Goal: Task Accomplishment & Management: Manage account settings

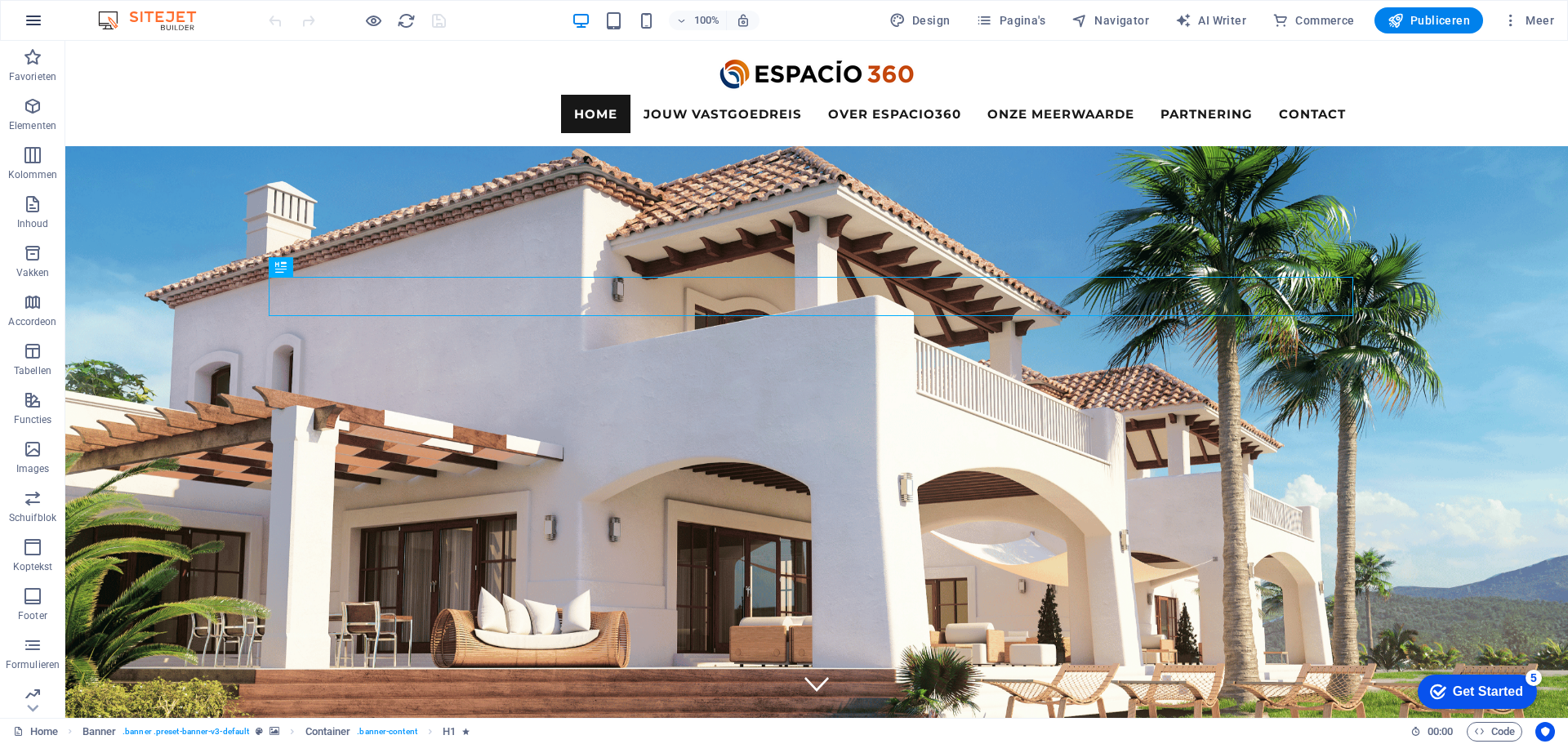
click at [37, 26] on icon "button" at bounding box center [34, 20] width 19 height 19
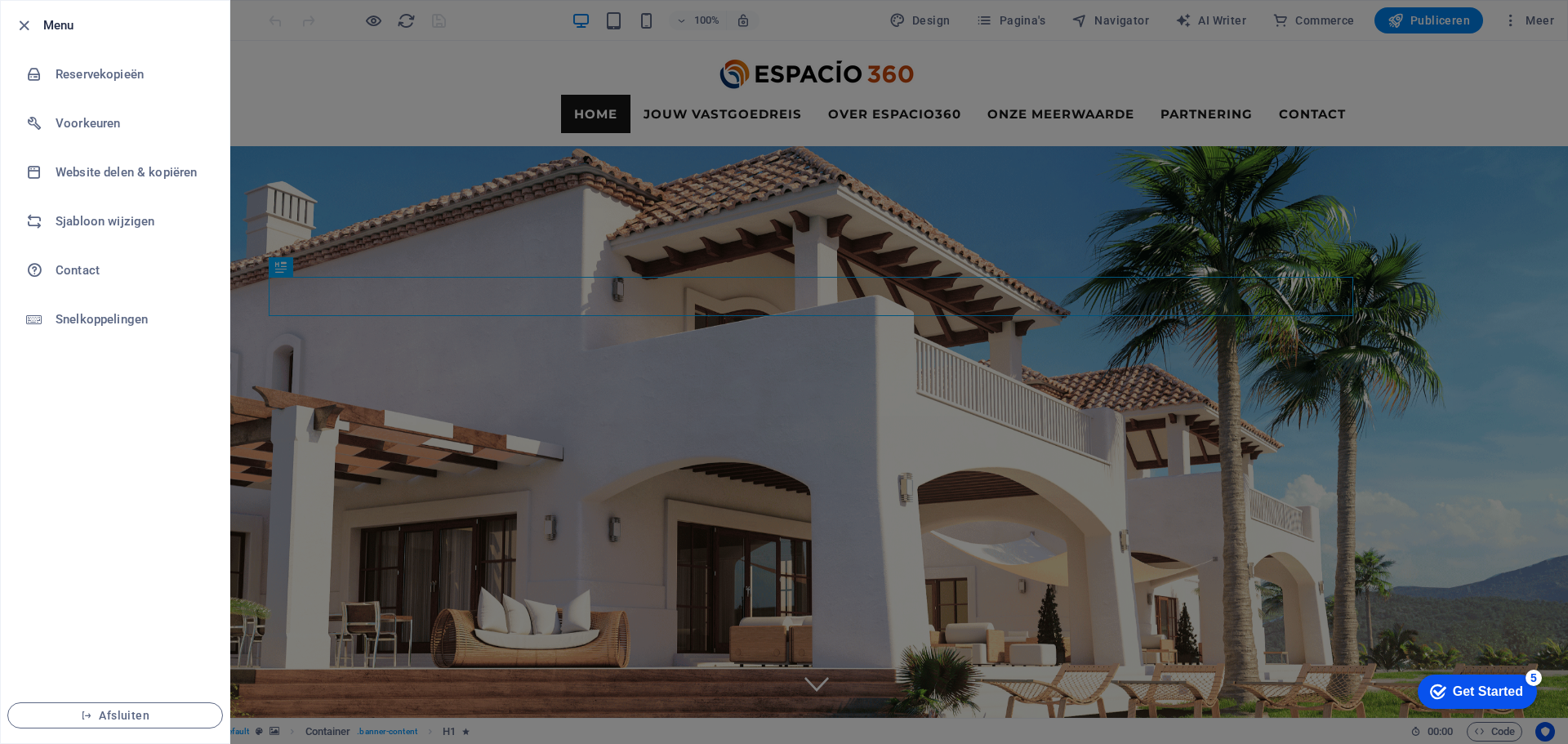
click at [841, 41] on div at bounding box center [784, 372] width 1568 height 744
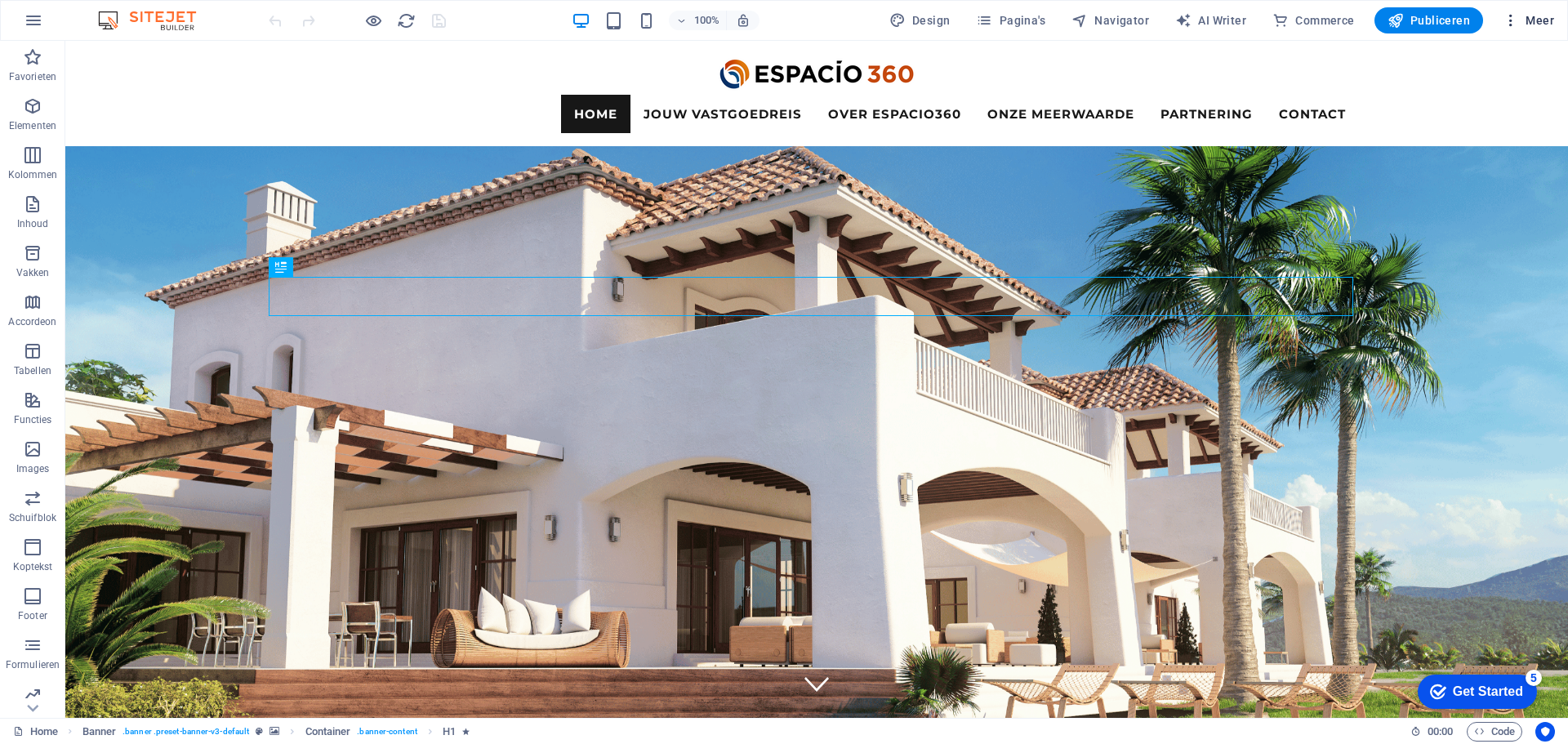
click at [1517, 24] on icon "button" at bounding box center [1510, 20] width 16 height 16
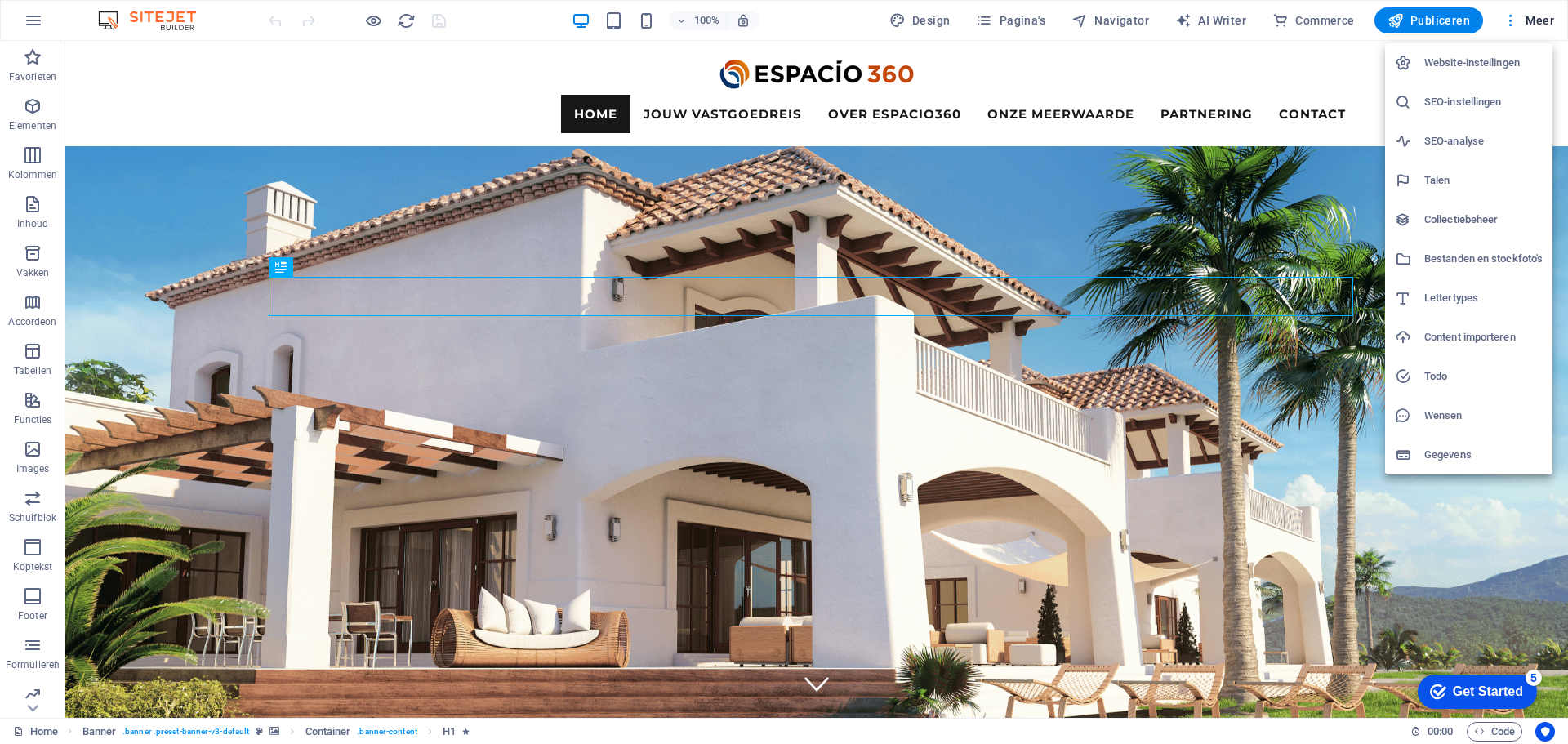
click at [1482, 219] on h6 "Collectiebeheer" at bounding box center [1482, 220] width 119 height 19
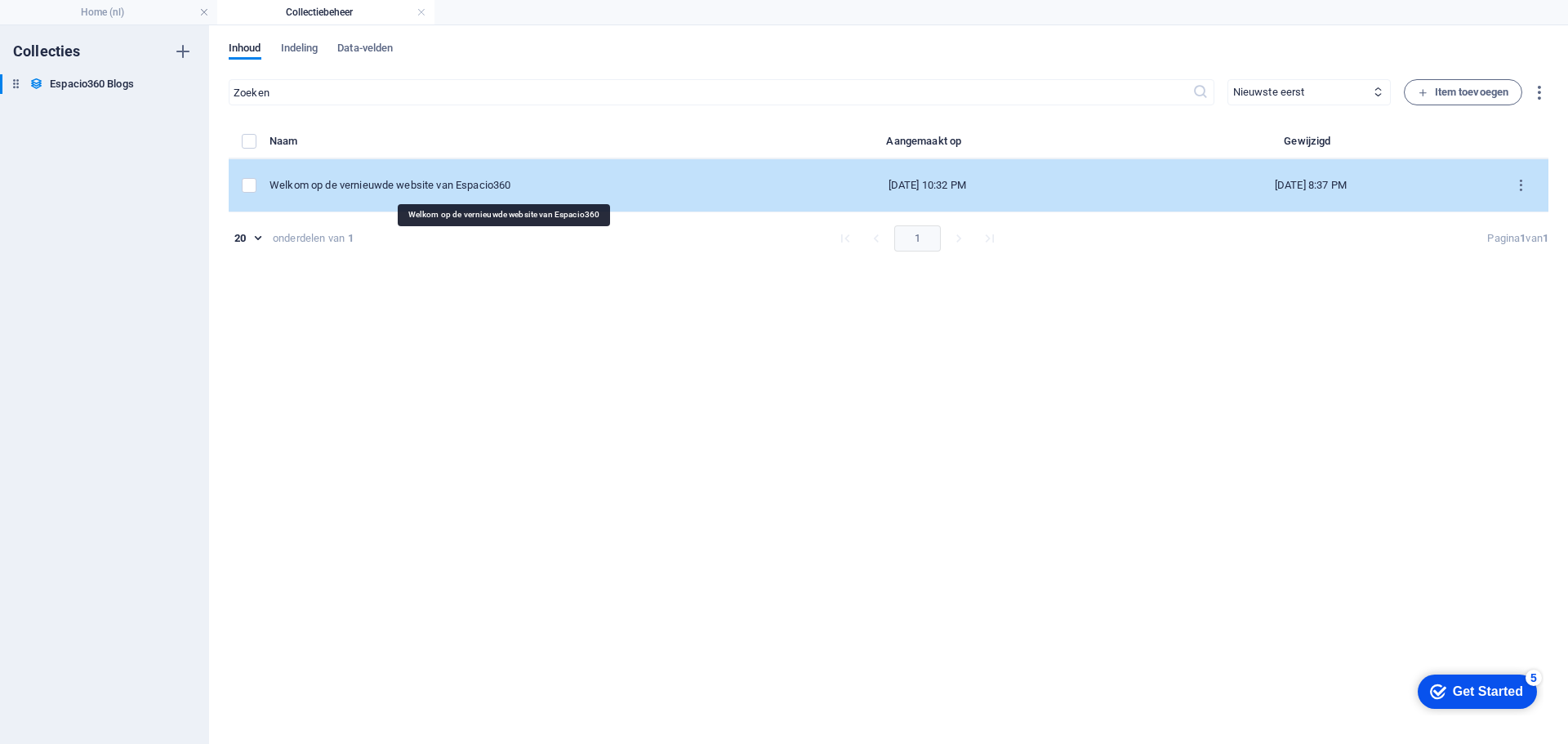
click at [397, 185] on div "Welkom op de vernieuwde website van Espacio360" at bounding box center [492, 185] width 444 height 14
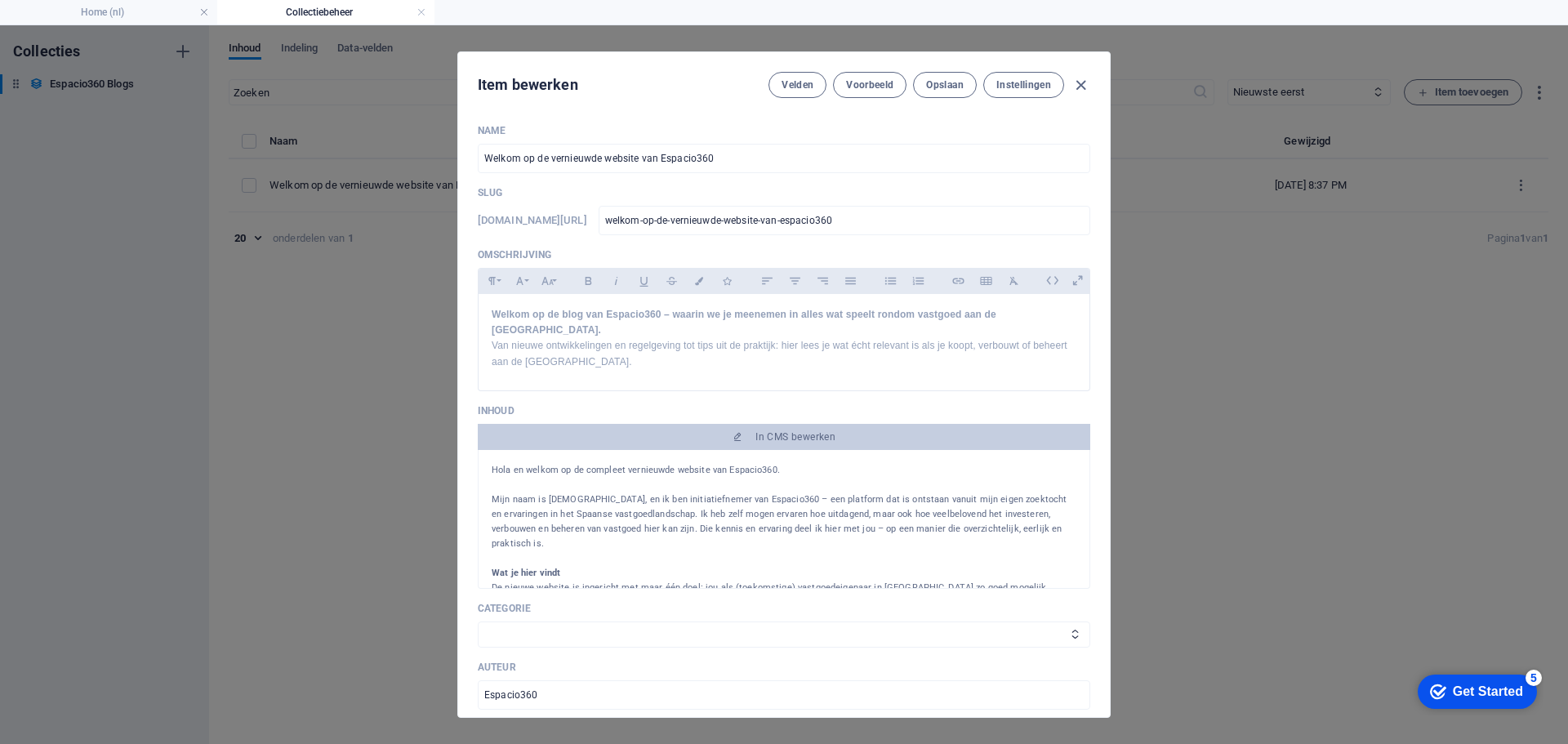
click at [901, 501] on p "Mijn naam is [DEMOGRAPHIC_DATA], en ik ben initiatiefnemer van Espacio360 – een…" at bounding box center [784, 521] width 585 height 59
click at [879, 580] on p "De nieuwe website is ingericht met maar één doel: jou als (toekomstige) vastgoe…" at bounding box center [784, 595] width 585 height 29
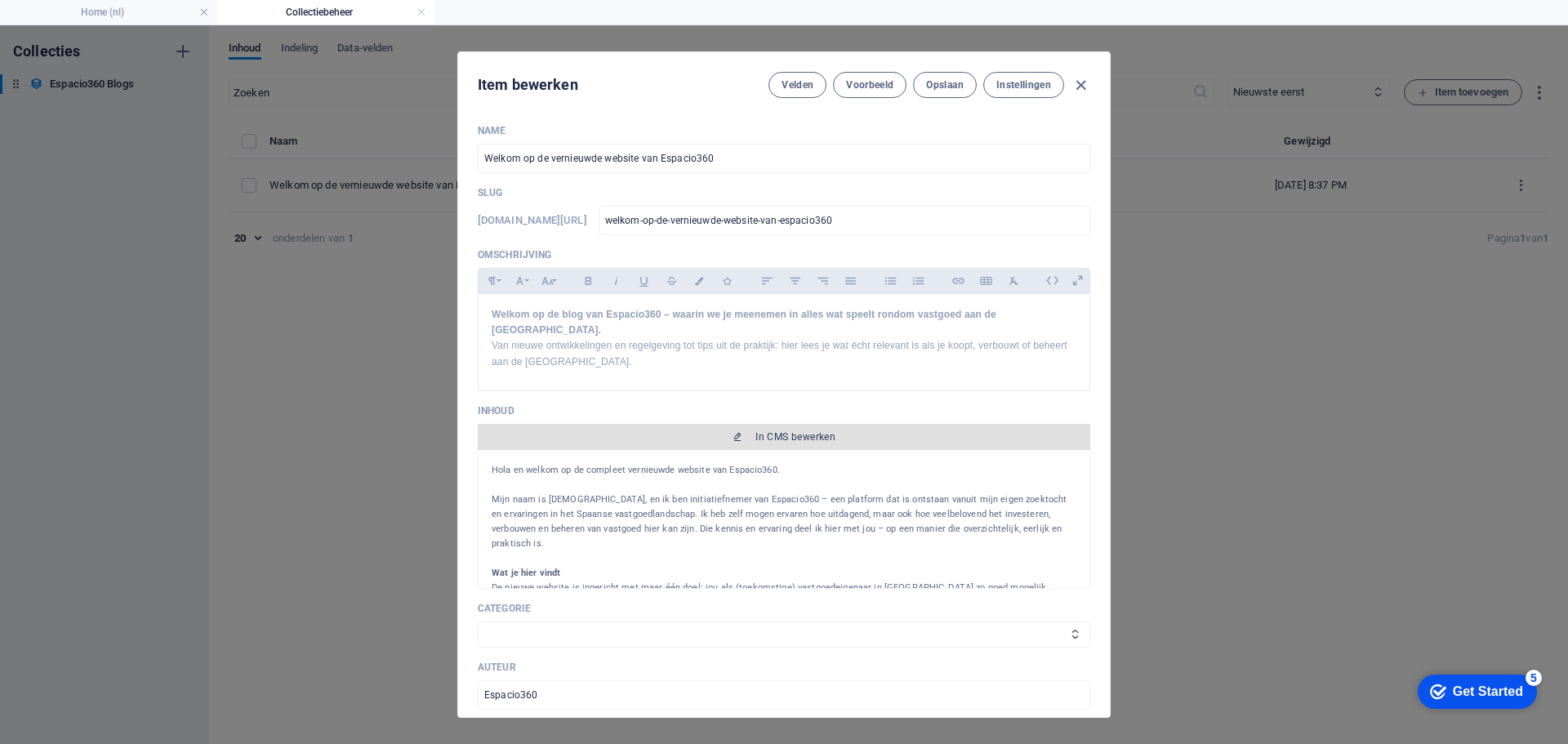
click at [814, 429] on button "In CMS bewerken" at bounding box center [784, 437] width 612 height 26
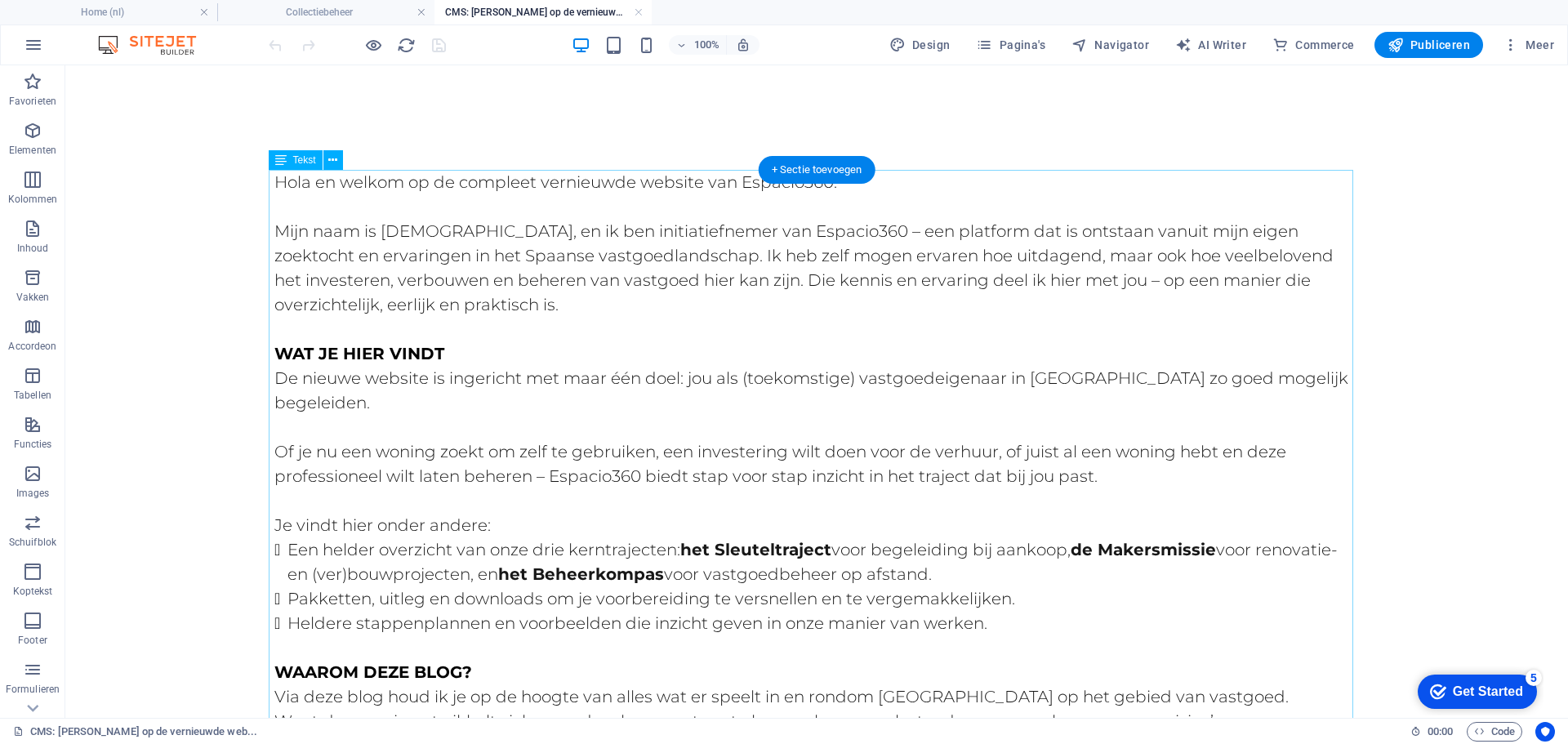
click at [1032, 378] on div "Hola en welkom op de compleet vernieuwde website van Espacio360. Mijn naam is […" at bounding box center [816, 639] width 1084 height 939
click at [1023, 378] on div "Hola en welkom op de compleet vernieuwde website van Espacio360. Mijn naam is […" at bounding box center [816, 639] width 1084 height 939
click at [719, 375] on div "Hola en welkom op de compleet vernieuwde website van Espacio360. Mijn naam is […" at bounding box center [816, 639] width 1084 height 939
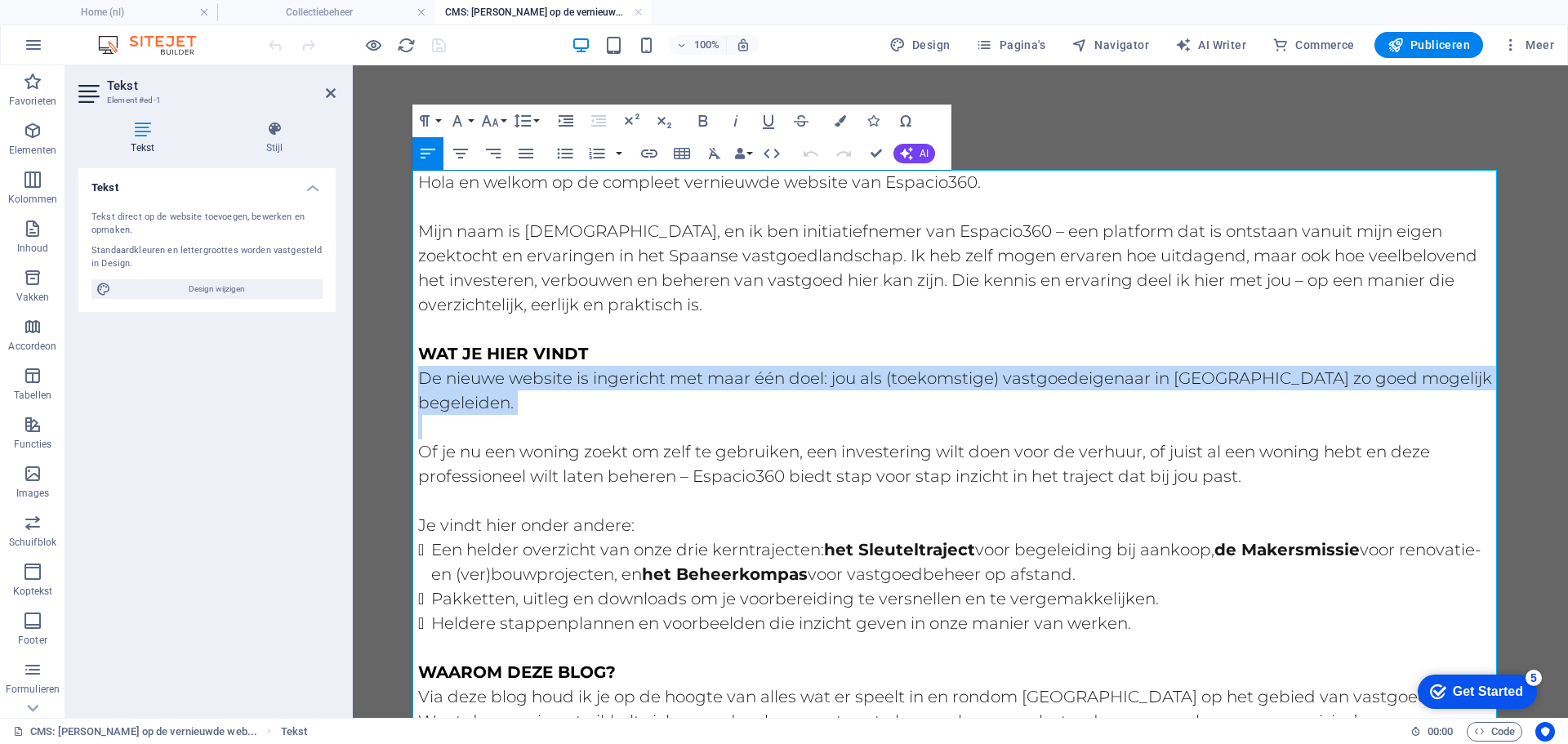
click at [1172, 376] on p "De nieuwe website is ingericht met maar één doel: jou als (toekomstige) vastgoe…" at bounding box center [960, 390] width 1084 height 49
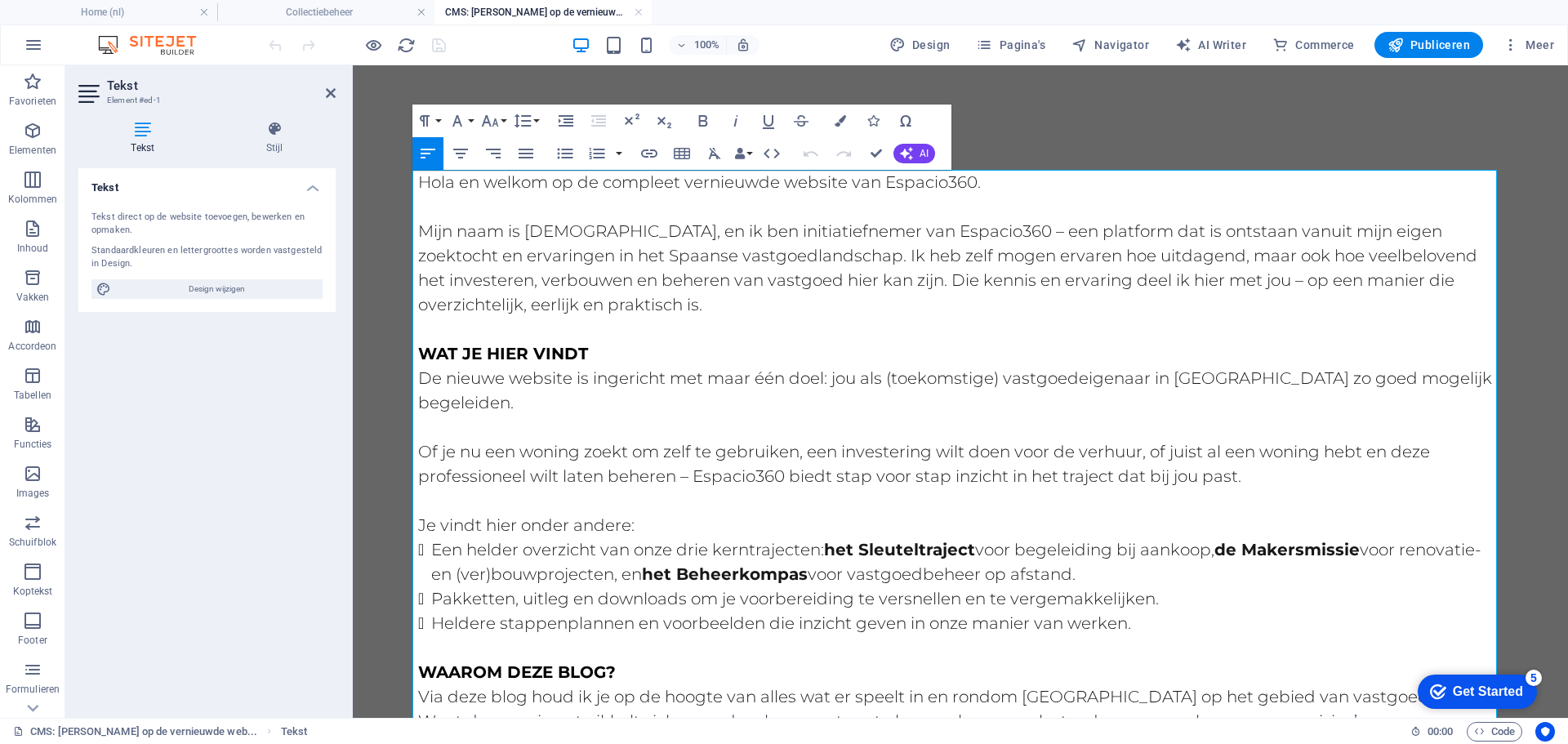
click at [1221, 378] on p "De nieuwe website is ingericht met maar één doel: jou als (toekomstige) vastgoe…" at bounding box center [960, 390] width 1084 height 49
drag, startPoint x: 499, startPoint y: 382, endPoint x: 440, endPoint y: 377, distance: 59.2
click at [440, 377] on p "De nieuwe website is ingericht met maar één doel: jou als (toekomstige) vastgoe…" at bounding box center [960, 390] width 1084 height 49
drag, startPoint x: 1161, startPoint y: 382, endPoint x: 1082, endPoint y: 383, distance: 79.0
click at [1082, 383] on p "De website is ingericht met maar één doel: jou als (toekomstige) vastgoedeigena…" at bounding box center [960, 390] width 1084 height 49
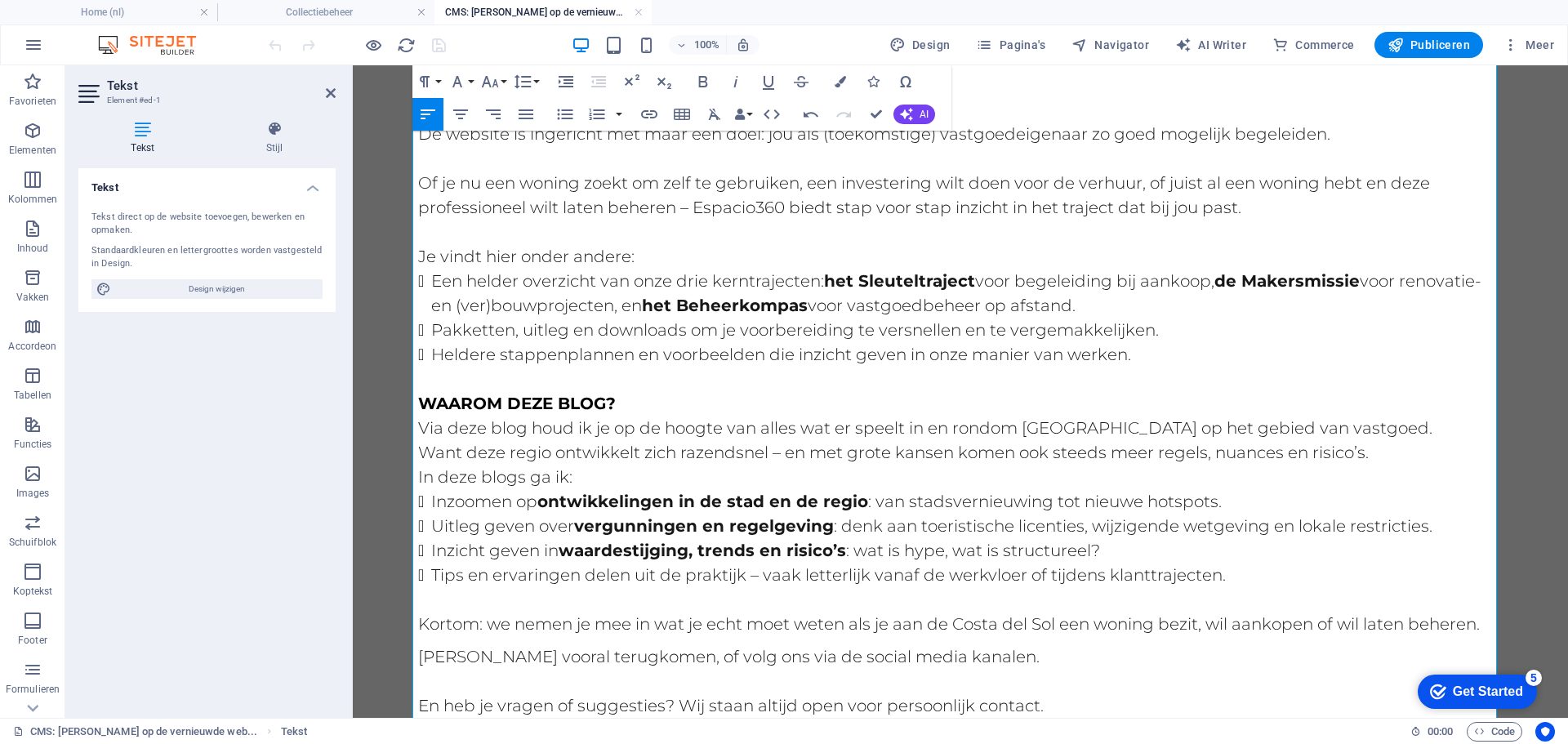
scroll to position [245, 0]
drag, startPoint x: 1073, startPoint y: 428, endPoint x: 916, endPoint y: 426, distance: 157.0
click at [916, 426] on p "Via deze blog houd ik je op de hoogte van alles wat er speelt in en rondom [GEO…" at bounding box center [960, 438] width 1084 height 49
click at [1149, 428] on p "Via deze blog houd ik je op de hoogte van alles wat er speelt in en rondom [GEO…" at bounding box center [960, 438] width 1084 height 49
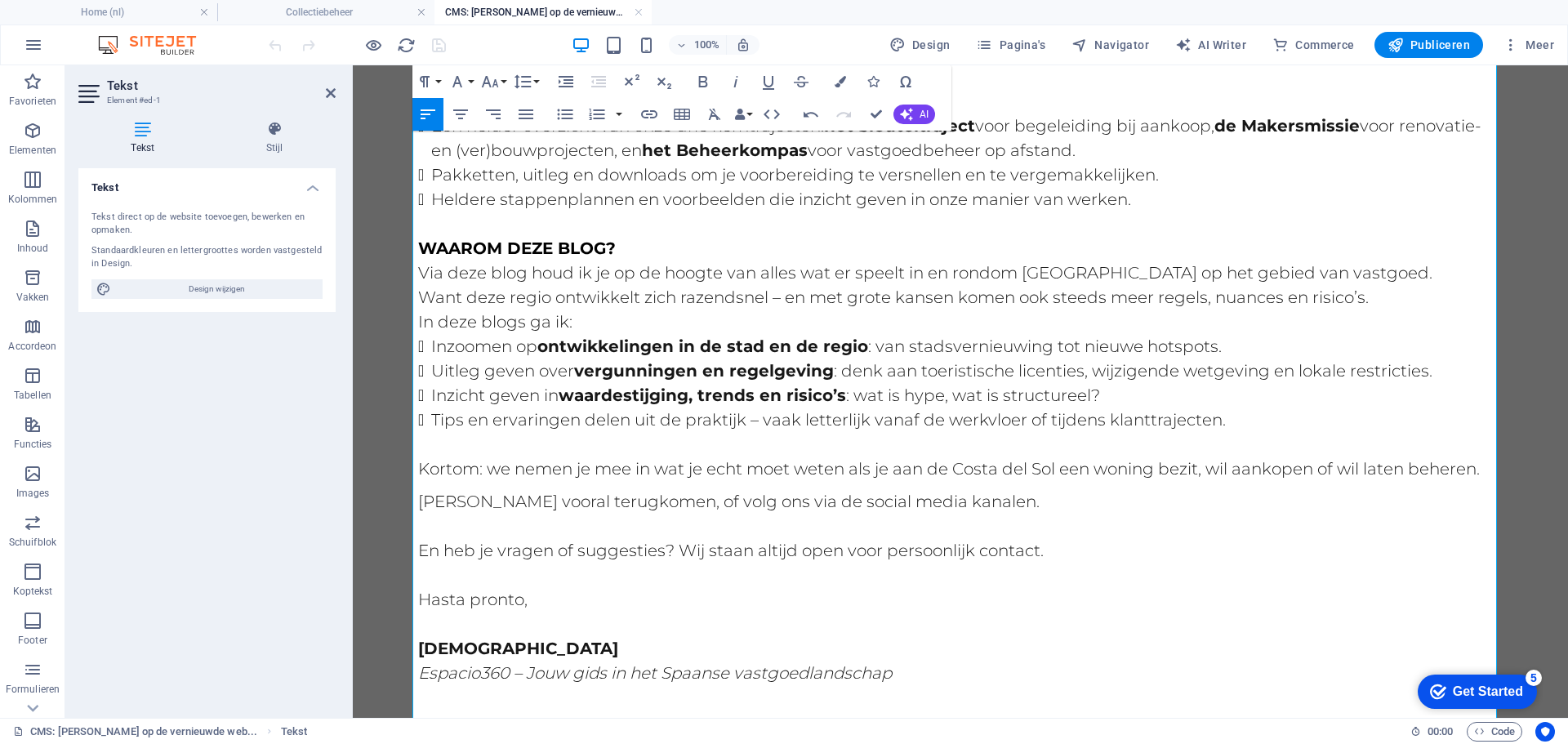
scroll to position [471, 0]
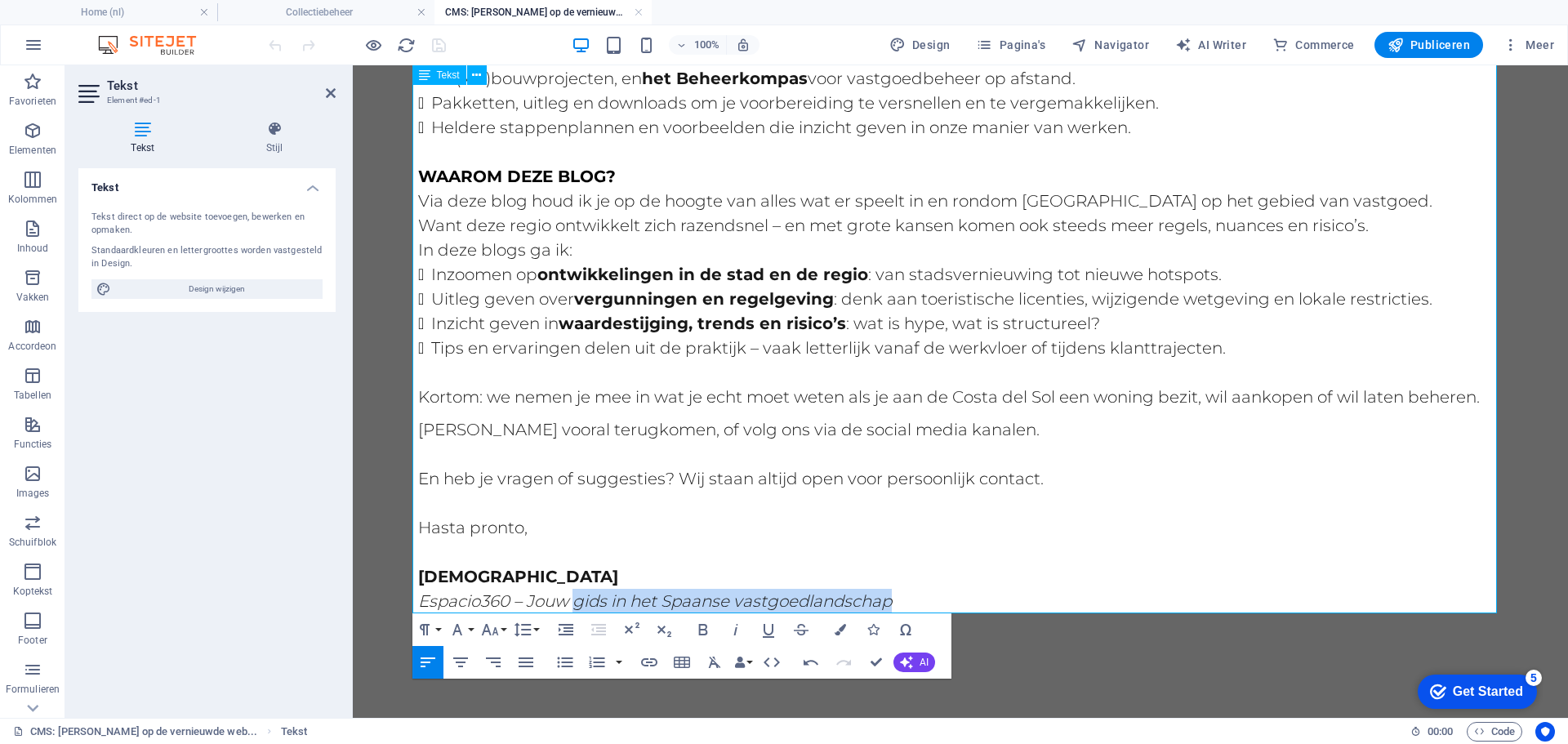
drag, startPoint x: 900, startPoint y: 596, endPoint x: 571, endPoint y: 601, distance: 329.0
click at [571, 601] on p "[DEMOGRAPHIC_DATA] Espacio360 – Jouw gids in het Spaanse vastgoedlandschap" at bounding box center [960, 576] width 1084 height 73
click at [565, 601] on em "Espacio360 – Jouwvastgoed, onze zorg!" at bounding box center [575, 600] width 315 height 19
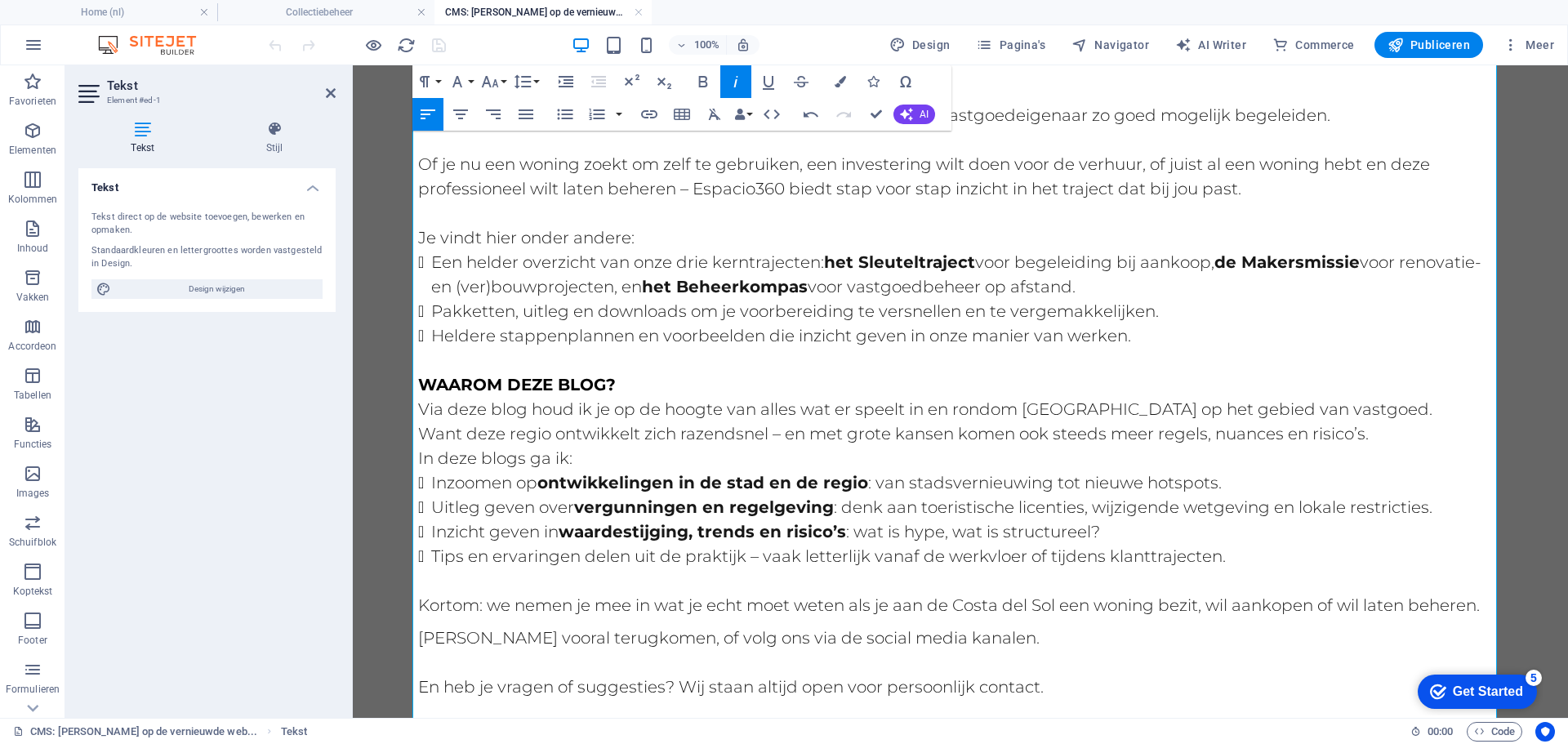
scroll to position [0, 0]
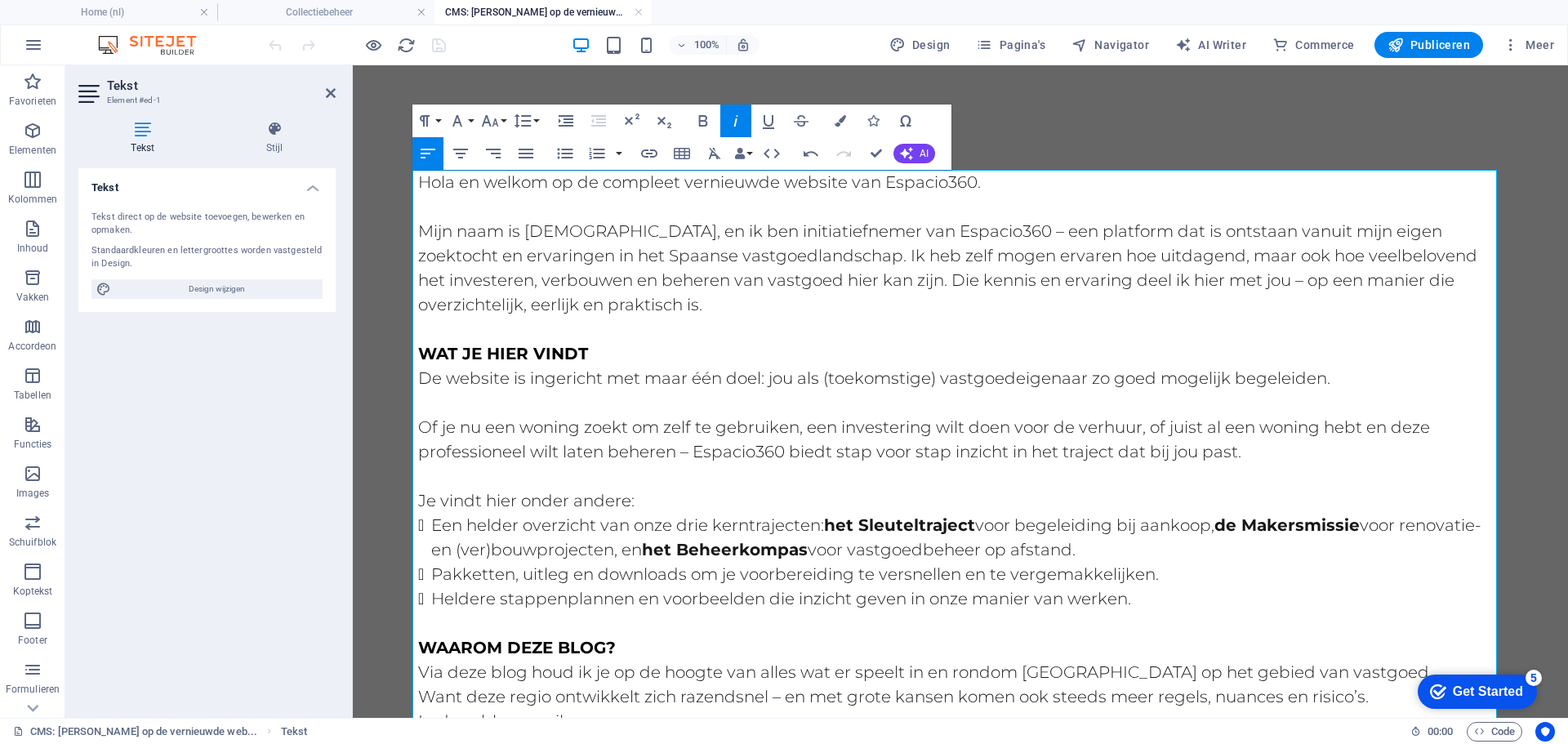
click at [1165, 105] on div "Hola en welkom op de compleet vernieuwde website van Espacio360. Mijn naam is […" at bounding box center [960, 627] width 1110 height 1124
click at [1167, 123] on div "Hola en welkom op de compleet vernieuwde website van Espacio360. Mijn naam is […" at bounding box center [960, 627] width 1110 height 1124
click at [1169, 123] on div "Hola en welkom op de compleet vernieuwde website van Espacio360. Mijn naam is […" at bounding box center [960, 627] width 1110 height 1124
click at [1137, 132] on div "Hola en welkom op de compleet vernieuwde website van Espacio360. Mijn naam is […" at bounding box center [960, 627] width 1110 height 1124
click at [1539, 192] on body "Skip to main content Hola en welkom op de compleet vernieuwde website van Espac…" at bounding box center [960, 627] width 1215 height 1124
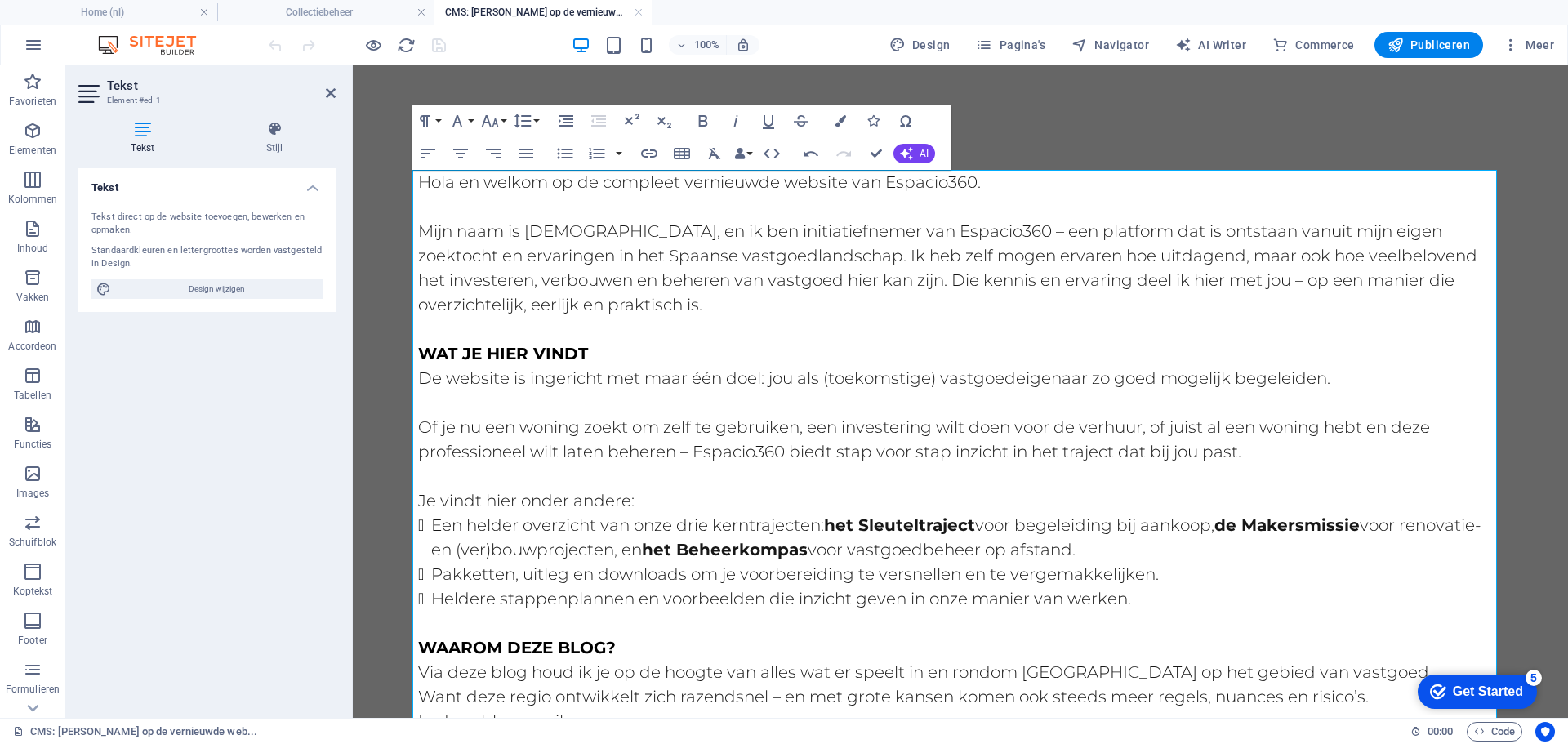
click at [150, 359] on div "Tekst Tekst direct op de website toevoegen, bewerken en opmaken. Standaardkleur…" at bounding box center [206, 437] width 257 height 537
click at [363, 201] on body "Skip to main content Hola en welkom op de compleet vernieuwde website van Espac…" at bounding box center [960, 627] width 1215 height 1124
click at [373, 201] on body "Skip to main content Hola en welkom op de compleet vernieuwde website van Espac…" at bounding box center [960, 627] width 1215 height 1124
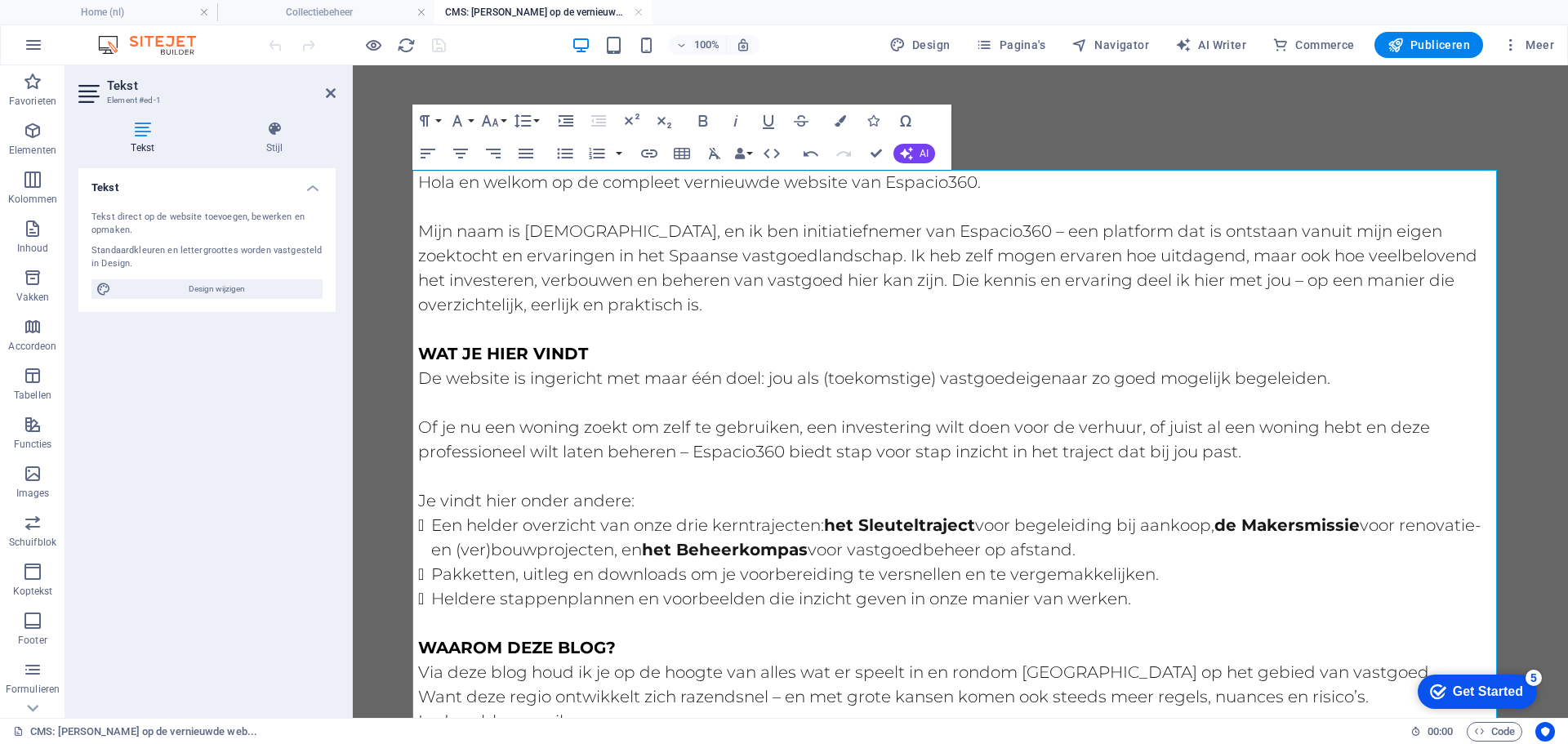
click at [730, 200] on p at bounding box center [960, 206] width 1084 height 24
click at [950, 123] on div "Paragraph Format Normal Heading 1 Heading 2 Heading 3 Heading 4 Heading 5 Headi…" at bounding box center [681, 137] width 539 height 66
click at [992, 121] on div "Hola en welkom op de compleet vernieuwde website van Espacio360. Mijn naam is […" at bounding box center [960, 627] width 1110 height 1124
click at [524, 76] on div "Hola en welkom op de compleet vernieuwde website van Espacio360. Mijn naam is […" at bounding box center [960, 627] width 1110 height 1124
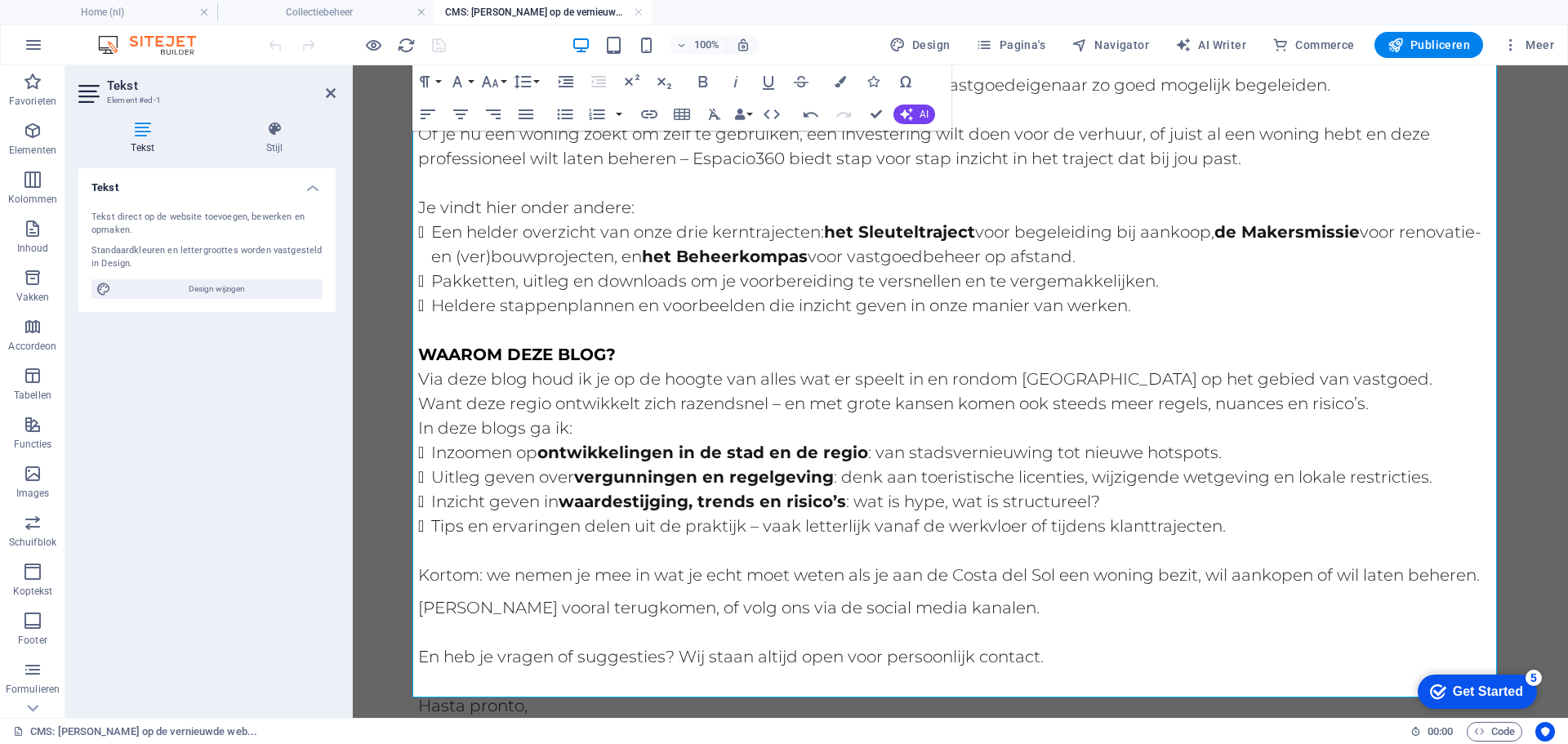
scroll to position [471, 0]
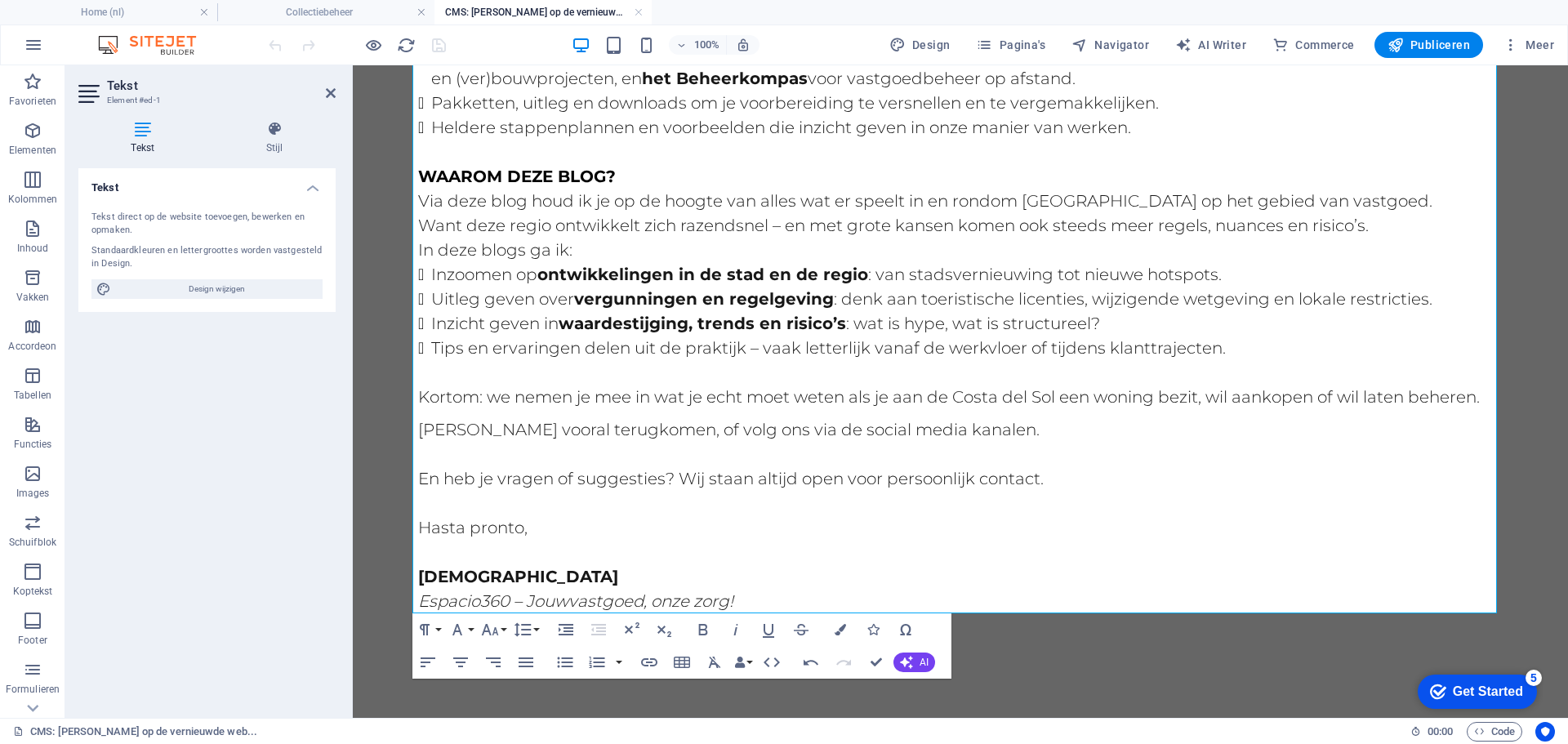
click at [1031, 681] on div "Hola en welkom op de compleet vernieuwde website van Espacio360. Mijn naam is […" at bounding box center [960, 156] width 1110 height 1124
click at [733, 594] on em "Espacio360 – Jouw vastgoed, onze zorg!" at bounding box center [575, 600] width 315 height 19
click at [1078, 651] on div "Hola en welkom op de compleet vernieuwde website van Espacio360. Mijn naam is […" at bounding box center [960, 156] width 1110 height 1124
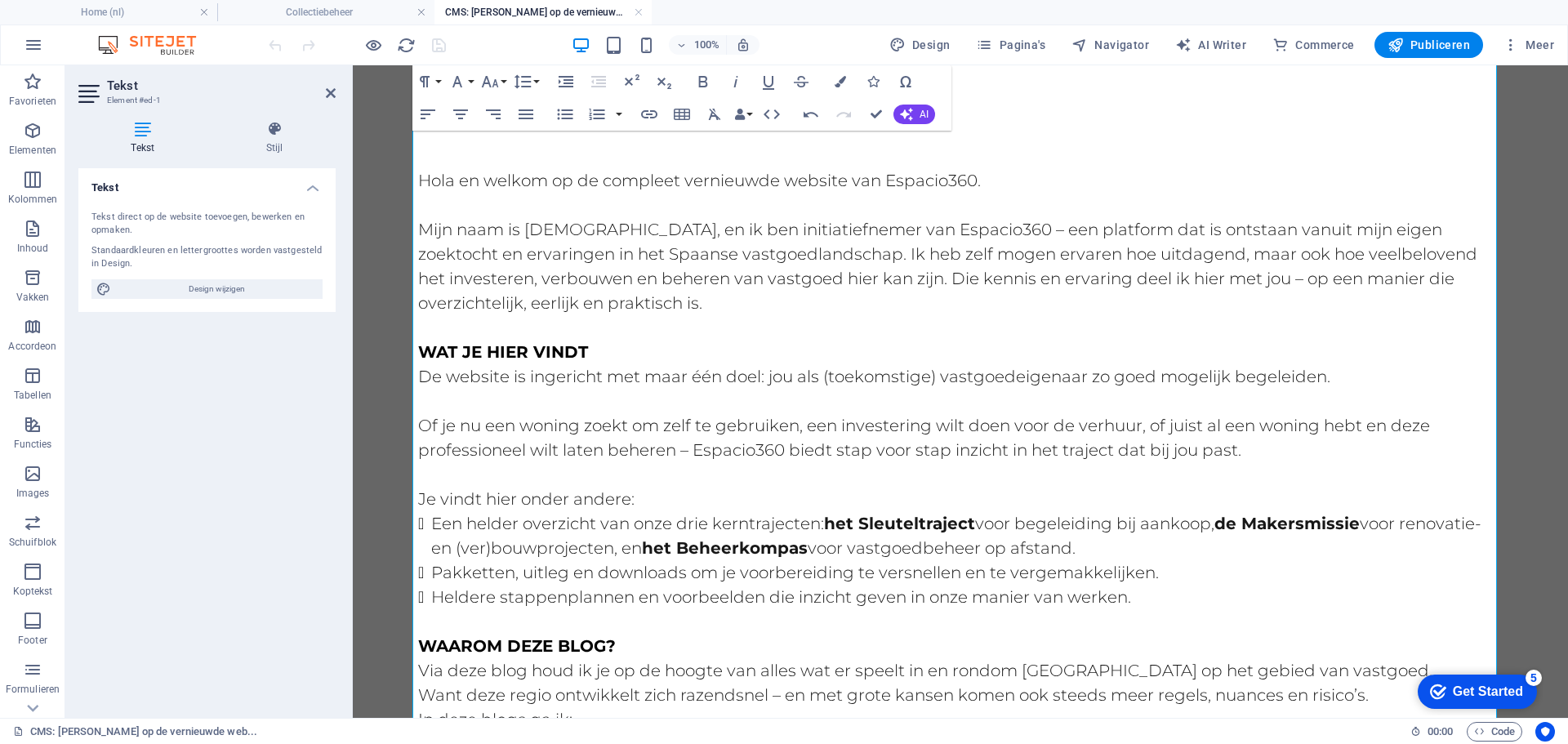
scroll to position [0, 0]
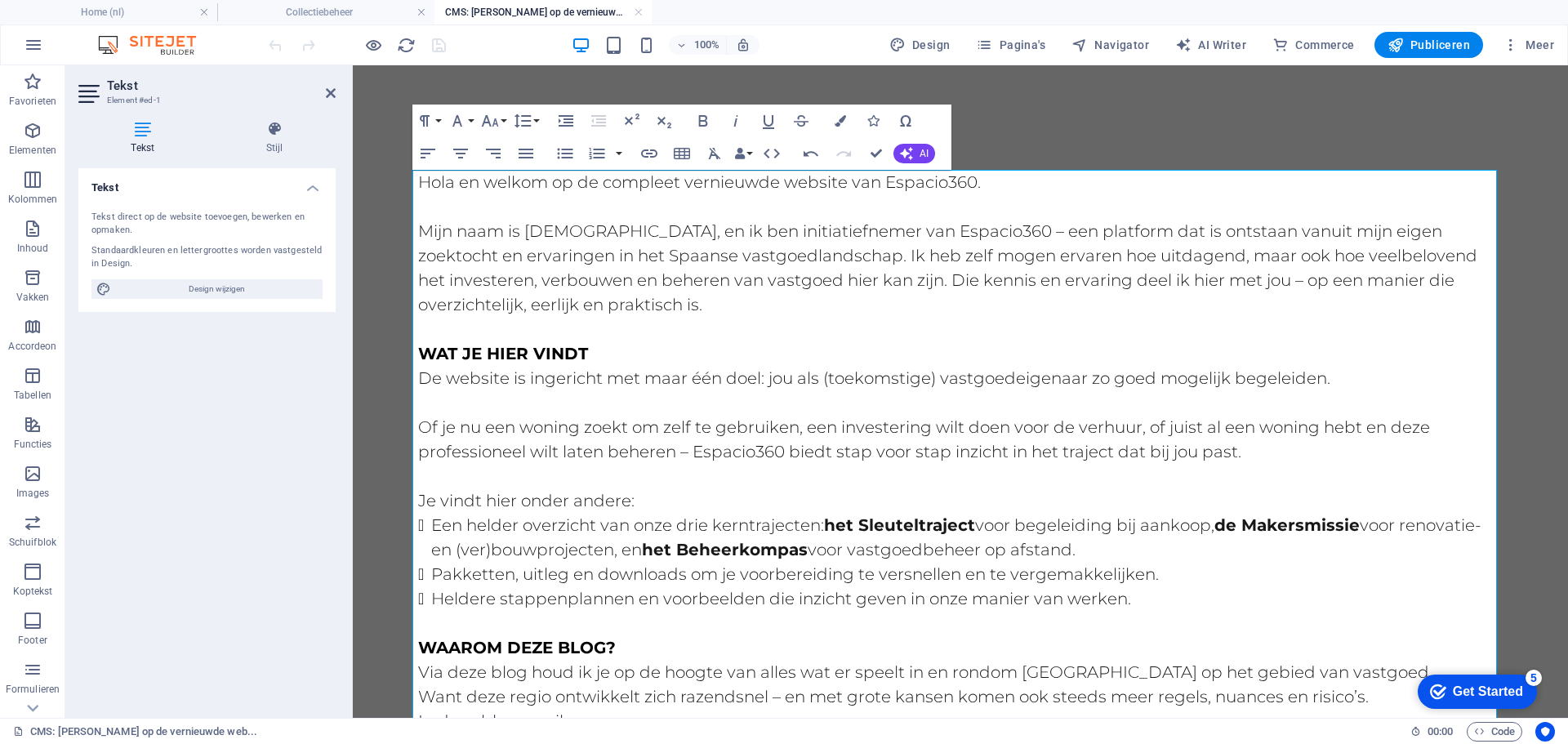
click at [848, 80] on div "Hola en welkom op de compleet vernieuwde website van Espacio360. Mijn naam is […" at bounding box center [960, 627] width 1110 height 1124
click at [1044, 122] on div "Hola en welkom op de compleet vernieuwde website van Espacio360. Mijn naam is […" at bounding box center [960, 627] width 1110 height 1124
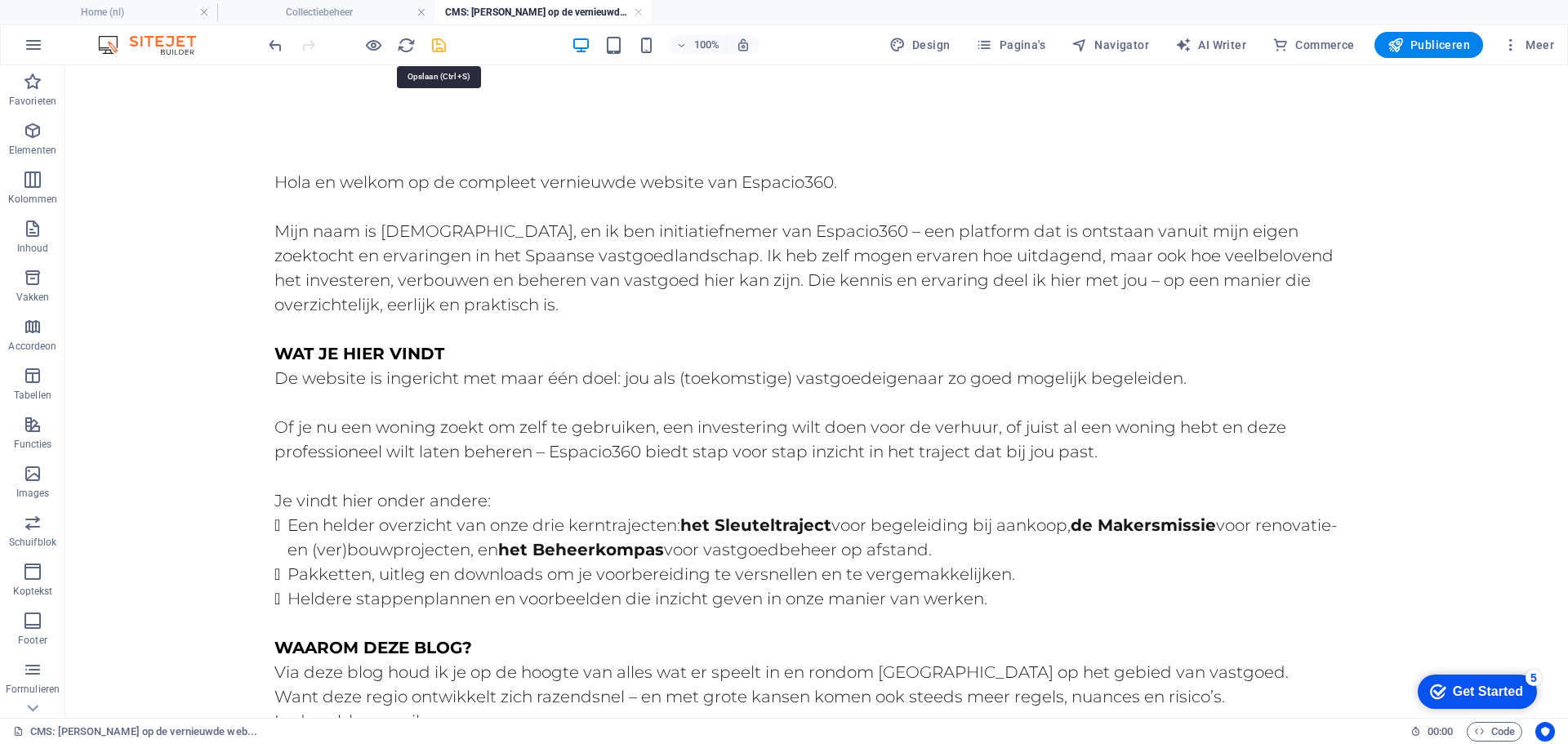
click at [437, 46] on icon "save" at bounding box center [439, 44] width 18 height 18
